Goal: Information Seeking & Learning: Learn about a topic

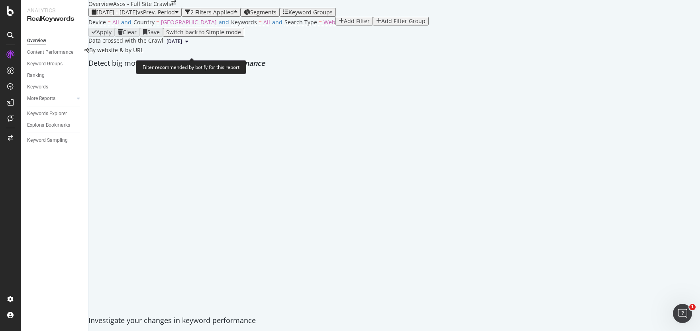
click at [167, 26] on span "Australia" at bounding box center [189, 22] width 56 height 8
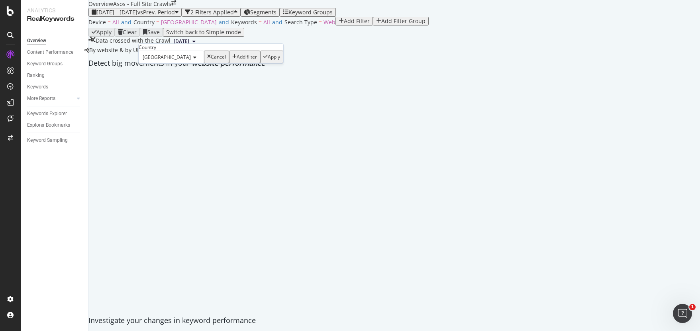
click at [156, 61] on span "Australia" at bounding box center [167, 57] width 48 height 7
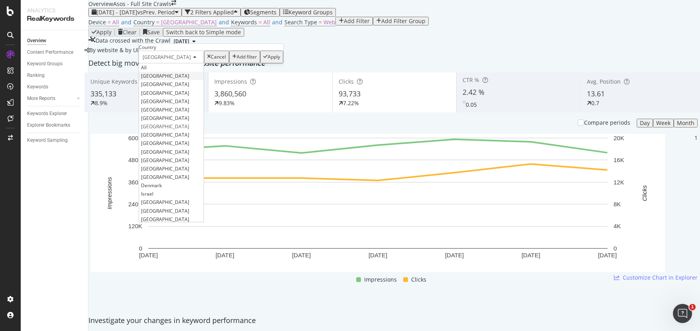
click at [163, 79] on span "United Kingdom" at bounding box center [165, 76] width 48 height 7
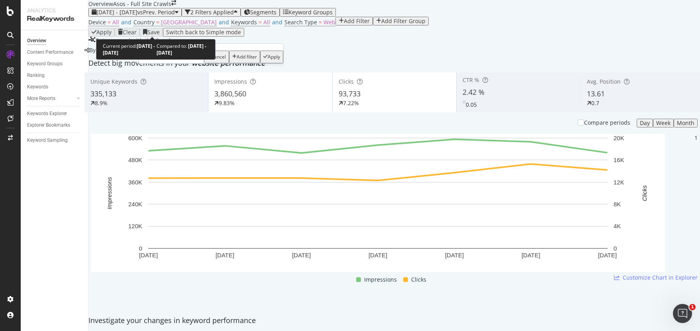
click at [161, 16] on div "2025 May. 13th - May. 19th vs Prev. Period" at bounding box center [135, 12] width 87 height 6
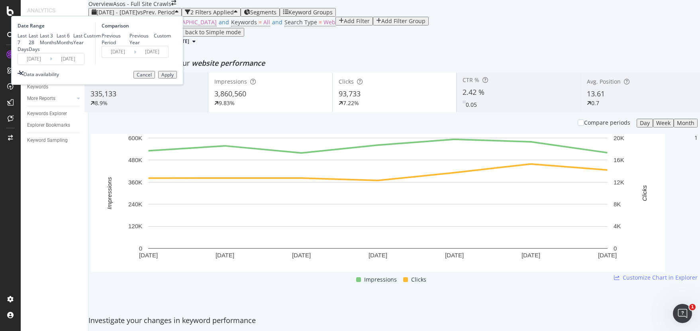
click at [50, 65] on input "2025/05/13" at bounding box center [34, 58] width 32 height 11
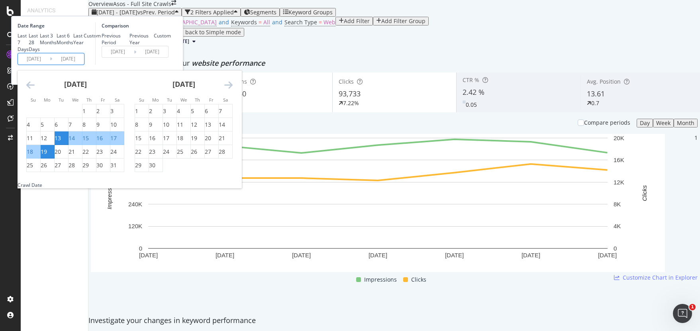
click at [233, 90] on icon "Move forward to switch to the next month." at bounding box center [228, 85] width 8 height 10
click at [197, 169] on div "31" at bounding box center [194, 165] width 6 height 8
type input "2025/07/31"
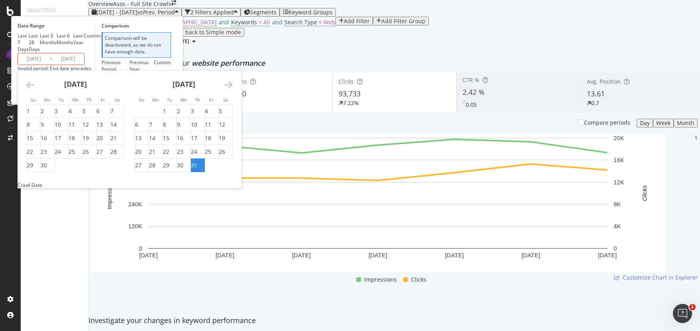
click at [233, 90] on icon "Move forward to switch to the next month." at bounding box center [228, 85] width 8 height 10
click at [169, 169] on div "26" at bounding box center [166, 165] width 6 height 8
type input "2025/08/26"
type input "2025/07/04"
type input "2025/07/30"
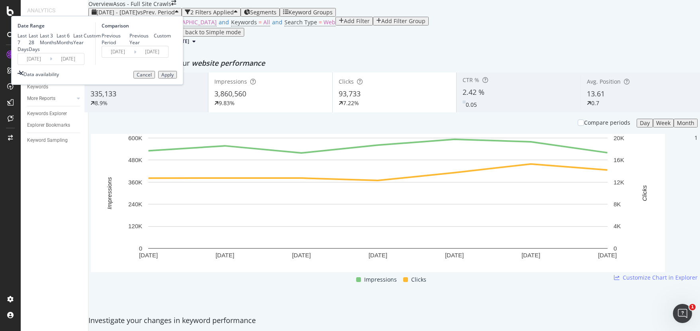
click at [174, 78] on div "Apply" at bounding box center [167, 75] width 12 height 6
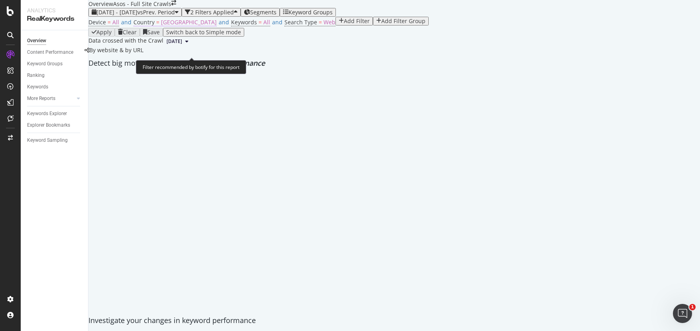
click at [173, 26] on span "Australia" at bounding box center [189, 22] width 56 height 8
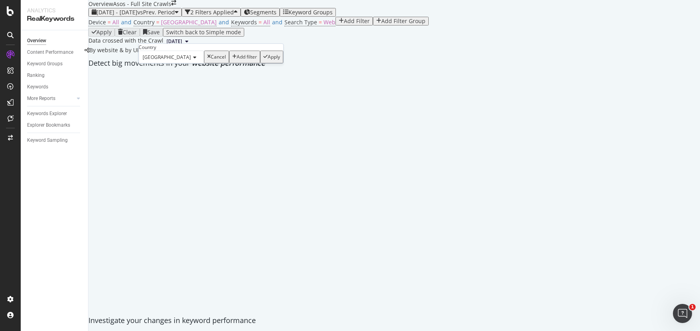
click at [161, 61] on span "Australia" at bounding box center [167, 57] width 48 height 7
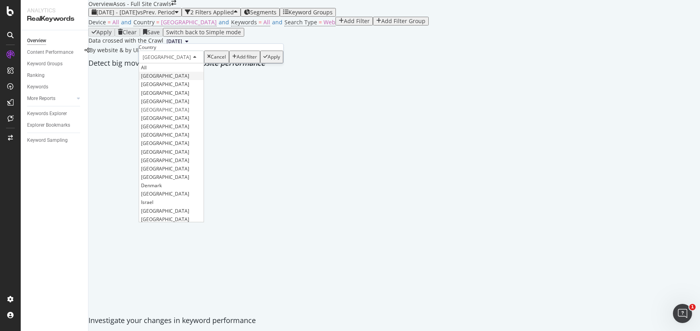
click at [161, 79] on span "United Kingdom" at bounding box center [165, 76] width 48 height 7
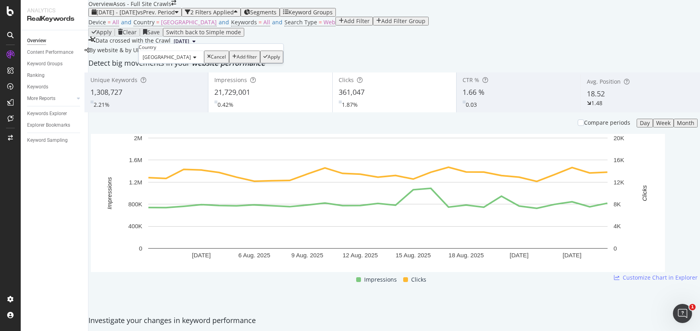
click at [268, 60] on div "Apply" at bounding box center [274, 57] width 12 height 6
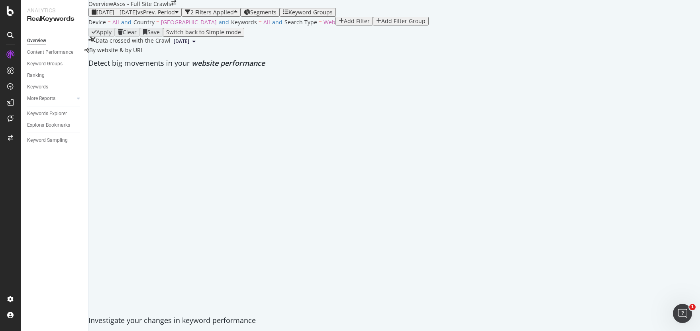
click at [344, 24] on div "Add Filter" at bounding box center [357, 21] width 26 height 6
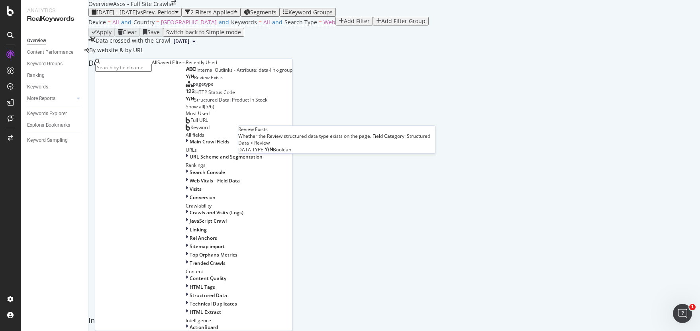
click at [186, 81] on div "Review Exists" at bounding box center [205, 78] width 38 height 6
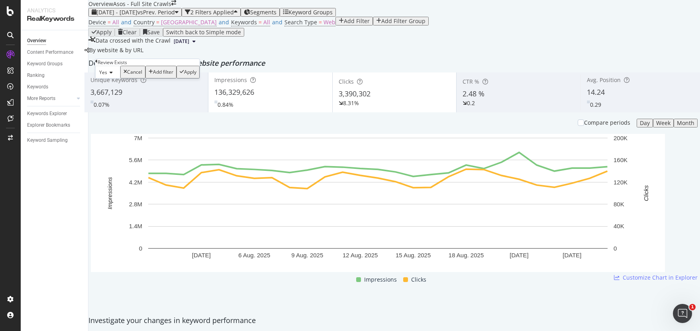
click at [184, 75] on div "Apply" at bounding box center [190, 72] width 12 height 6
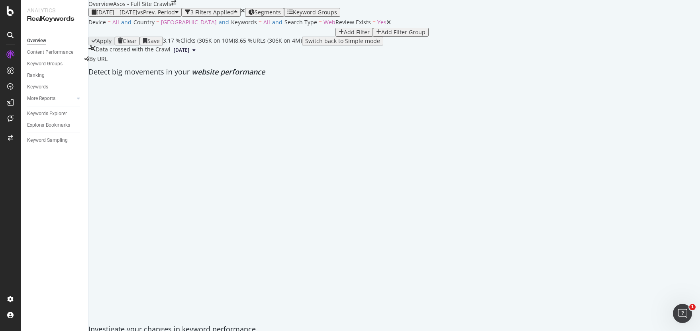
click at [108, 63] on div "By URL" at bounding box center [96, 59] width 23 height 8
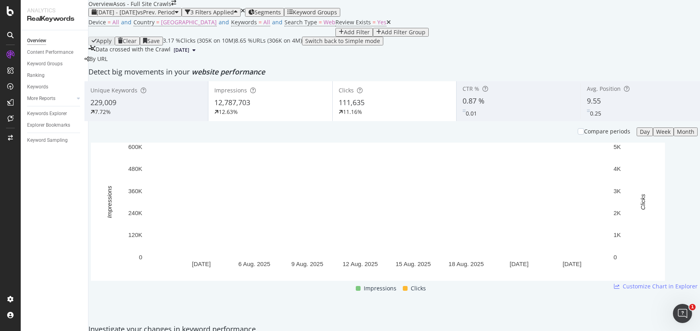
scroll to position [10, 0]
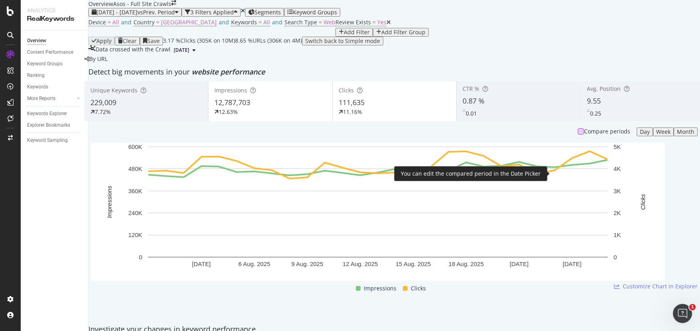
click at [578, 135] on div at bounding box center [581, 131] width 6 height 6
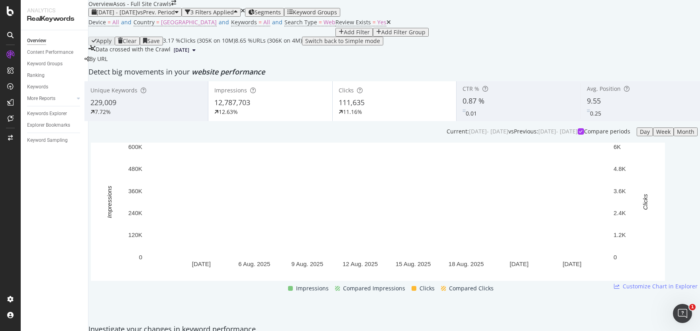
scroll to position [277, 0]
